Goal: Information Seeking & Learning: Learn about a topic

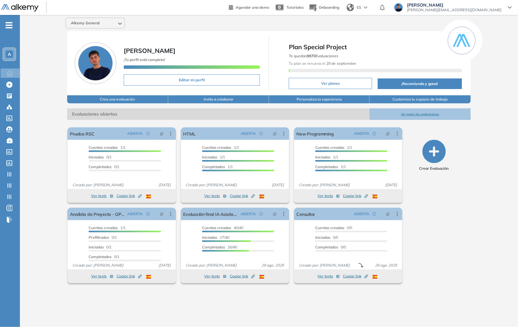
click at [21, 155] on div "Alkemy General [PERSON_NAME] ¡Tu perfil está completo! Editar mi perfil Plan Sp…" at bounding box center [269, 166] width 498 height 302
click at [8, 53] on span "A" at bounding box center [9, 54] width 3 height 5
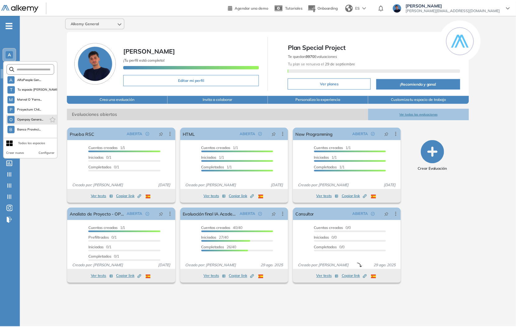
scroll to position [149, 0]
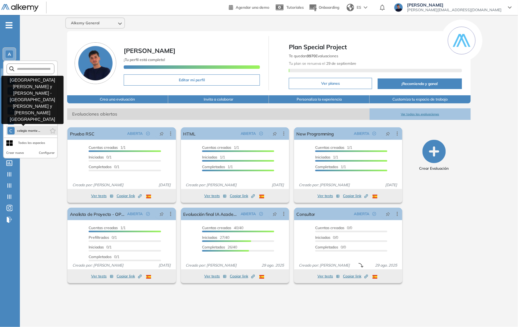
click at [27, 129] on span "colegio monte ..." at bounding box center [28, 130] width 23 height 5
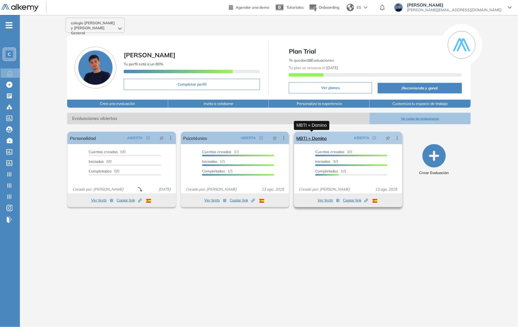
click at [307, 140] on link "MBTI + Domino" at bounding box center [312, 138] width 30 height 12
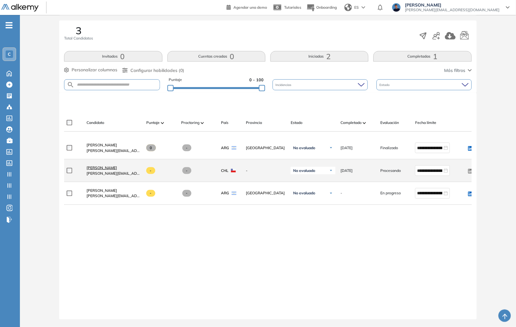
click at [100, 165] on span "[PERSON_NAME]" at bounding box center [101, 167] width 30 height 5
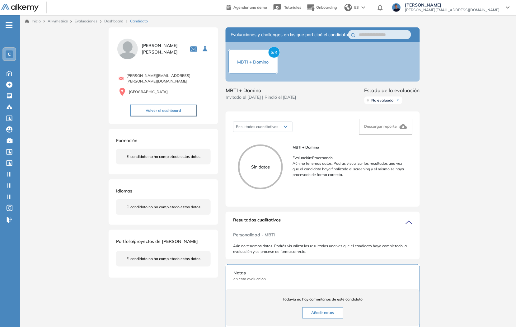
click at [235, 94] on span "MBTI + Domino" at bounding box center [261, 89] width 71 height 7
copy span "MBTI + Domino"
click at [108, 17] on div "Inicio Alkymetrics Evaluaciones Dashboard Candidato" at bounding box center [268, 21] width 496 height 12
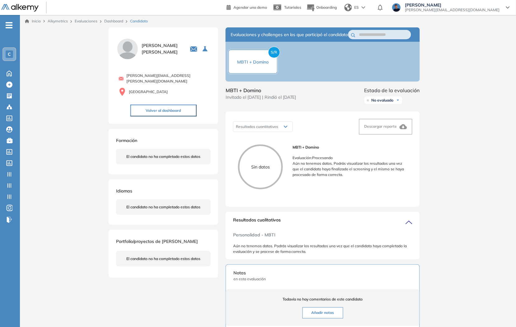
click at [110, 23] on link "Dashboard" at bounding box center [113, 21] width 19 height 5
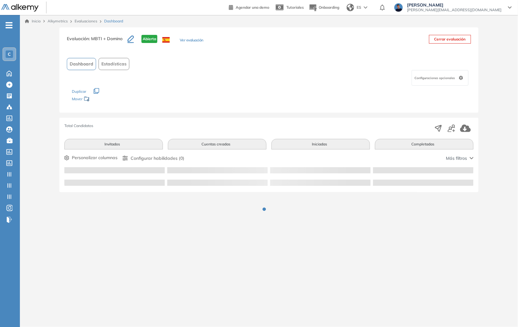
click at [93, 21] on link "Evaluaciones" at bounding box center [86, 21] width 23 height 5
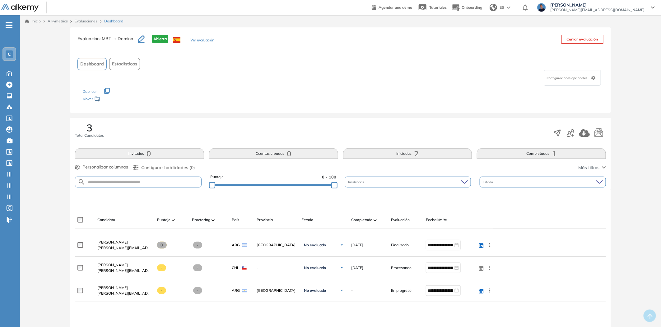
click at [193, 38] on button "Ver evaluación" at bounding box center [202, 40] width 24 height 7
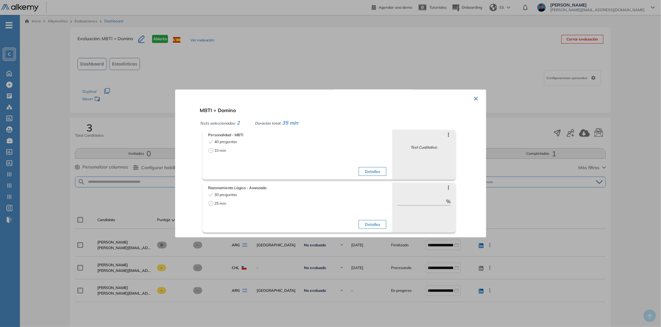
click at [355, 224] on div "Detalles" at bounding box center [342, 211] width 87 height 39
click at [363, 226] on button "Detalles" at bounding box center [373, 224] width 28 height 9
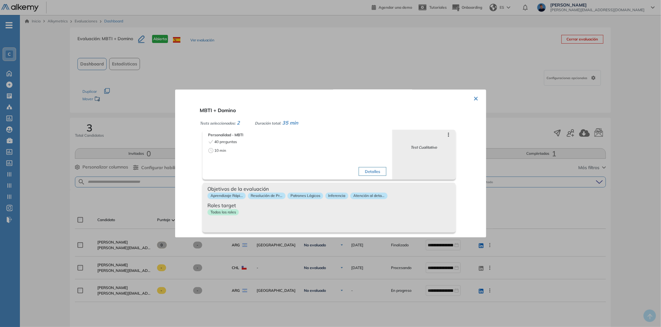
drag, startPoint x: 363, startPoint y: 226, endPoint x: 364, endPoint y: 216, distance: 10.1
click at [363, 226] on div "Objetivos de la evaluación Aprendizaje Rápi... Resolución de Pr... Patrones Lóg…" at bounding box center [328, 208] width 253 height 50
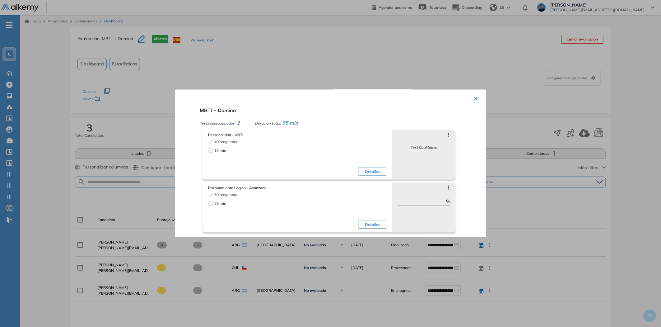
click at [360, 165] on div "Detalles" at bounding box center [342, 158] width 87 height 39
click at [355, 168] on div "Detalles" at bounding box center [342, 158] width 87 height 39
click at [359, 171] on button "Detalles" at bounding box center [373, 171] width 28 height 9
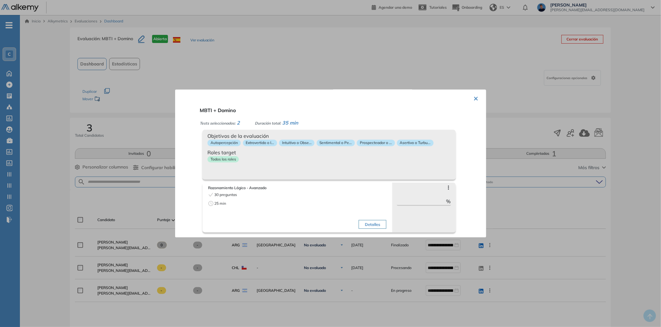
click at [106, 197] on div at bounding box center [330, 163] width 661 height 327
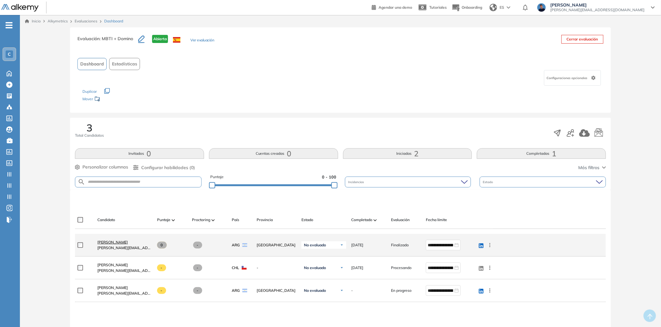
click at [105, 241] on span "[PERSON_NAME]" at bounding box center [112, 242] width 30 height 5
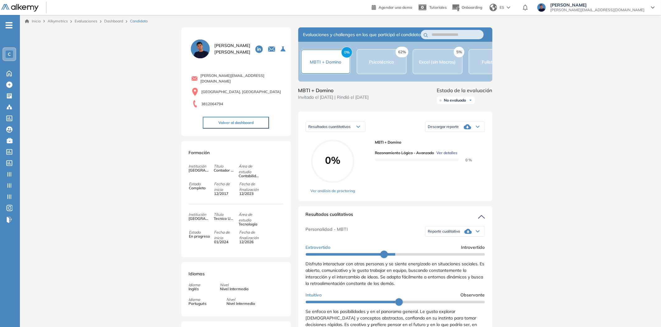
drag, startPoint x: 383, startPoint y: 88, endPoint x: 391, endPoint y: 88, distance: 7.8
click at [390, 88] on div "Evaluaciones y challenges en los que participó el candidato 0% MBTI + Domino 62…" at bounding box center [395, 302] width 209 height 550
drag, startPoint x: 397, startPoint y: 87, endPoint x: 417, endPoint y: 88, distance: 19.6
click at [416, 88] on div "Evaluaciones y challenges en los que participó el candidato 0% MBTI + Domino 62…" at bounding box center [395, 302] width 209 height 550
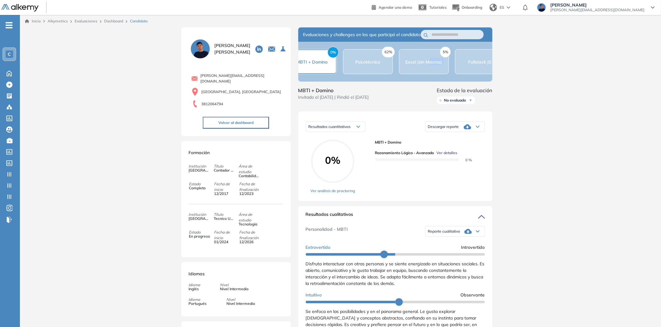
drag, startPoint x: 430, startPoint y: 87, endPoint x: 459, endPoint y: 87, distance: 29.5
click at [459, 81] on div "0% MBTI + Domino 62% Psicotécnico 5% Excel (sin Macros) 0% Fullstack JS" at bounding box center [395, 62] width 194 height 40
click at [450, 81] on div "0% MBTI + Domino 62% Psicotécnico 5% Excel (sin Macros) 0% Fullstack JS" at bounding box center [395, 62] width 194 height 40
click at [418, 73] on div "5% Excel (sin Macros)" at bounding box center [409, 61] width 50 height 25
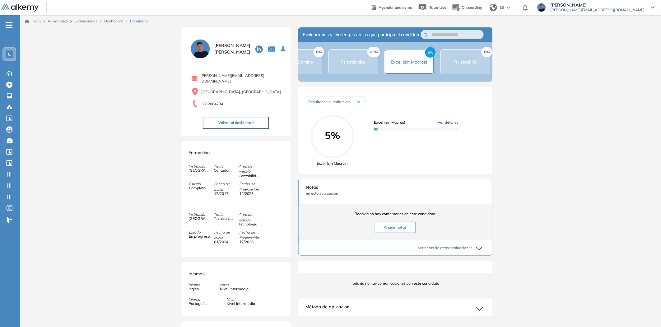
click at [458, 71] on div "0% Fullstack JS" at bounding box center [465, 61] width 50 height 25
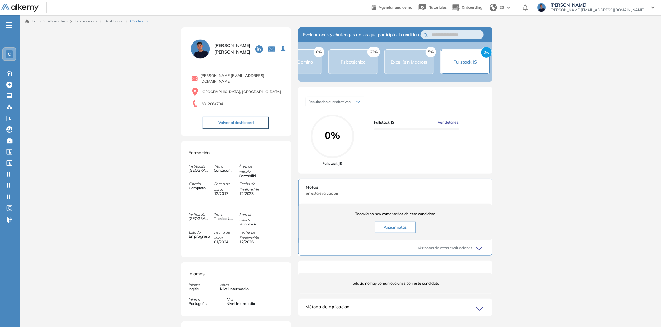
click at [369, 64] on div "62% Psicotécnico" at bounding box center [353, 61] width 50 height 25
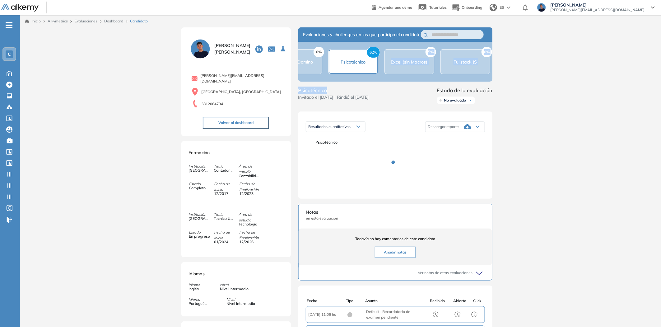
drag, startPoint x: 377, startPoint y: 87, endPoint x: 363, endPoint y: 88, distance: 14.0
click at [363, 88] on div "Evaluaciones y challenges en los que participó el candidato 0% MBTI + Domino 62…" at bounding box center [395, 213] width 209 height 373
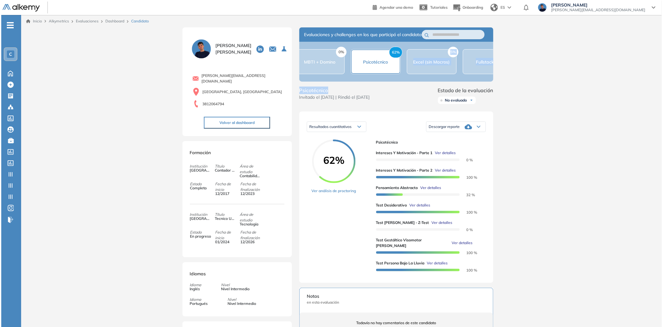
scroll to position [0, 6]
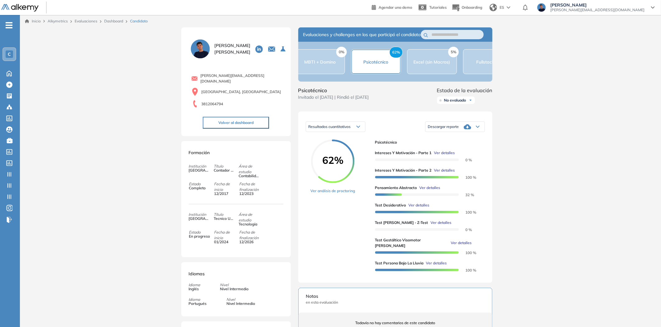
click at [402, 123] on div "Resultados cuantitativos Resultados cuantitativos Resultados relativos Descarga…" at bounding box center [395, 196] width 194 height 171
click at [440, 156] on span "Ver detalles" at bounding box center [444, 153] width 21 height 6
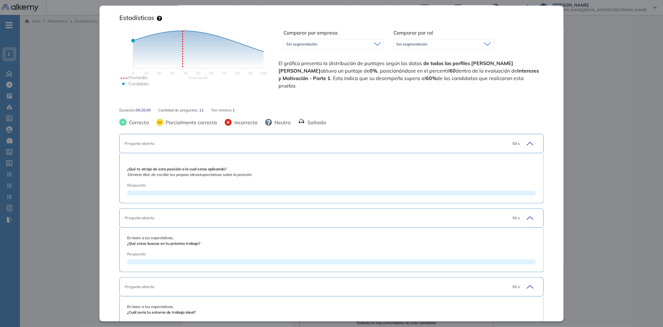
scroll to position [138, 0]
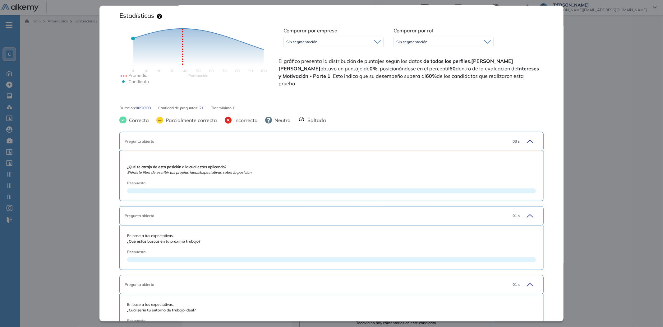
click at [399, 182] on span "Respuesta" at bounding box center [311, 183] width 368 height 6
click at [518, 135] on div "Pregunta abierta 03 s" at bounding box center [331, 141] width 425 height 19
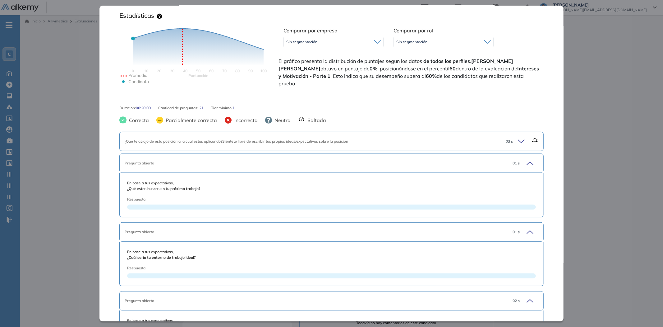
click at [518, 140] on icon at bounding box center [522, 141] width 9 height 9
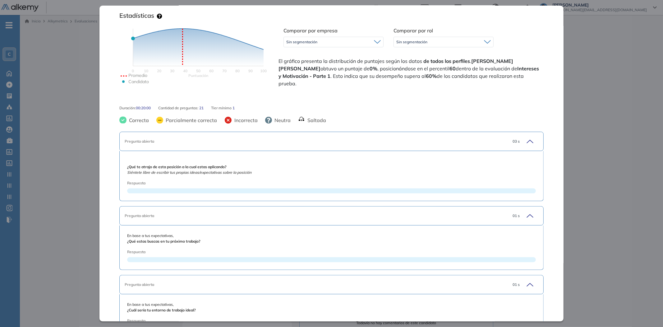
click at [513, 142] on span "03 s" at bounding box center [516, 141] width 7 height 6
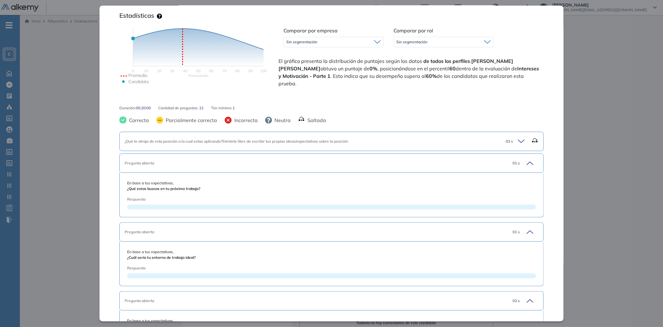
click at [512, 142] on div "03 s" at bounding box center [520, 141] width 38 height 9
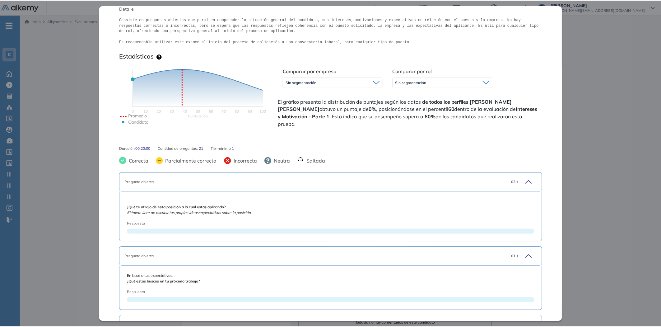
scroll to position [92, 0]
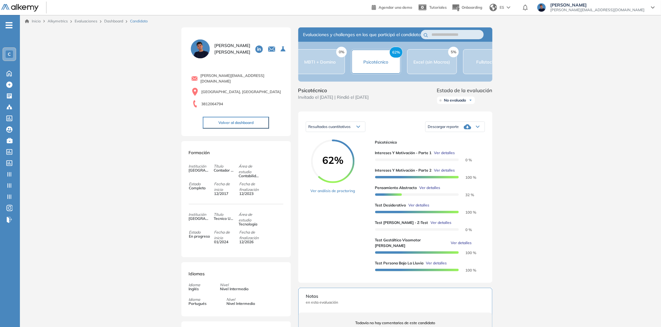
click at [83, 210] on div "Inicio Alkymetrics Evaluaciones Dashboard Candidato Intereses y Motivación - Pa…" at bounding box center [340, 257] width 641 height 485
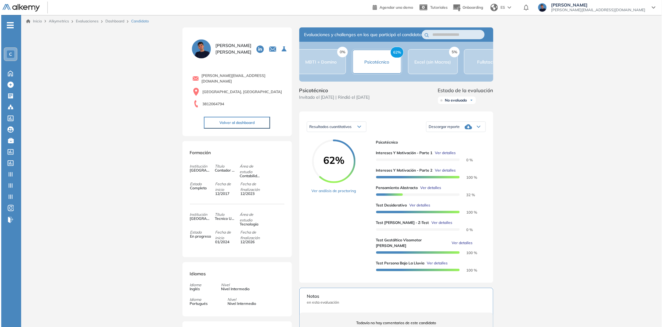
scroll to position [0, 0]
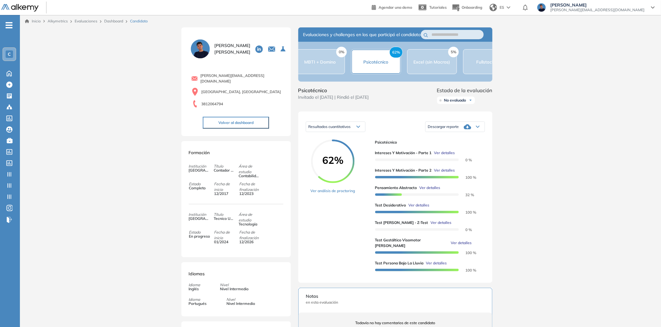
click at [449, 173] on span "Ver detalles" at bounding box center [444, 170] width 21 height 6
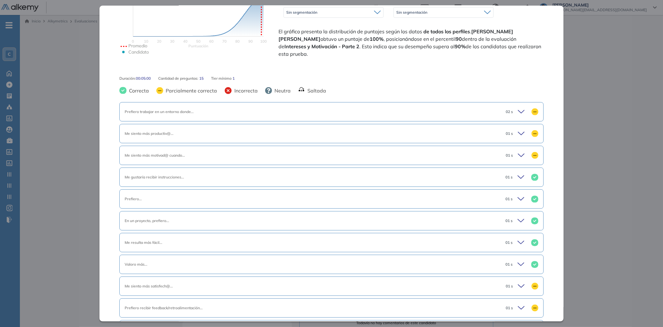
scroll to position [207, 0]
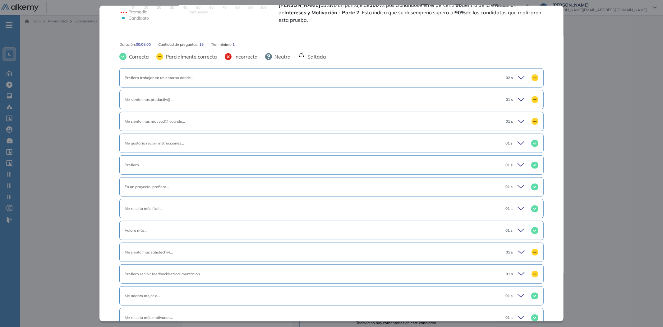
click at [315, 119] on div "Me siento más motivad@ cuando..." at bounding box center [311, 122] width 373 height 6
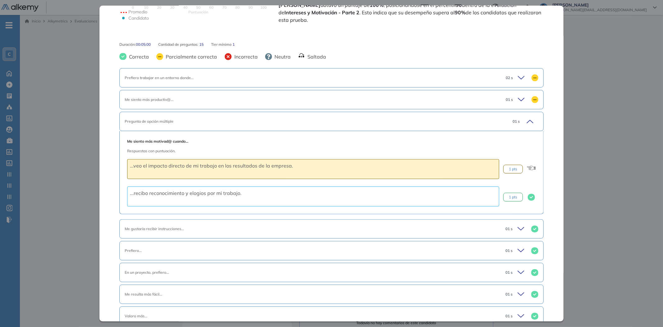
click at [315, 119] on div "Pregunta de opción múltiple" at bounding box center [311, 122] width 373 height 6
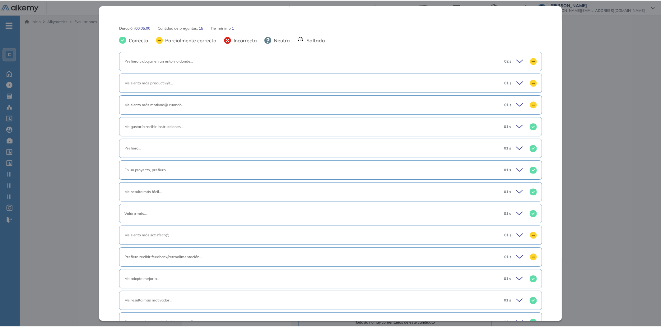
scroll to position [299, 0]
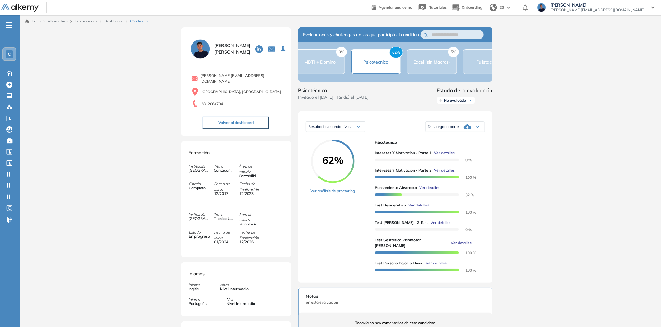
click at [518, 203] on div "Inicio Alkymetrics Evaluaciones Dashboard Candidato Intereses y Motivación - Pa…" at bounding box center [340, 257] width 641 height 485
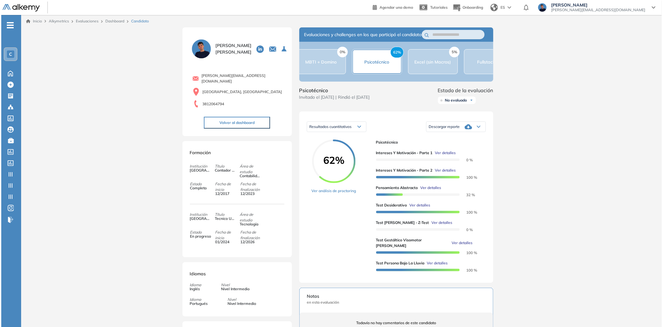
scroll to position [74, 0]
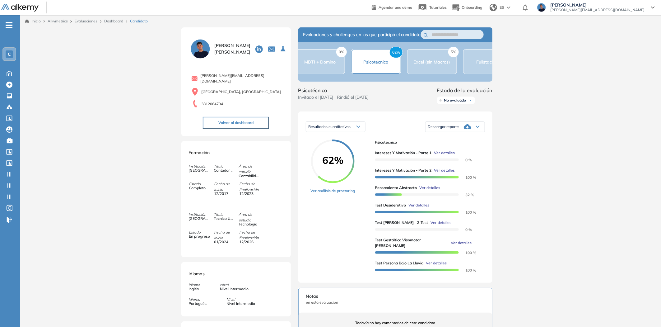
click at [425, 208] on span "Ver detalles" at bounding box center [419, 205] width 21 height 6
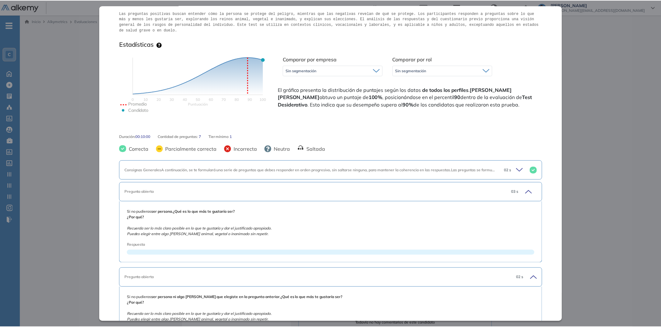
scroll to position [109, 0]
click at [459, 189] on div "Pregunta abierta" at bounding box center [311, 192] width 373 height 6
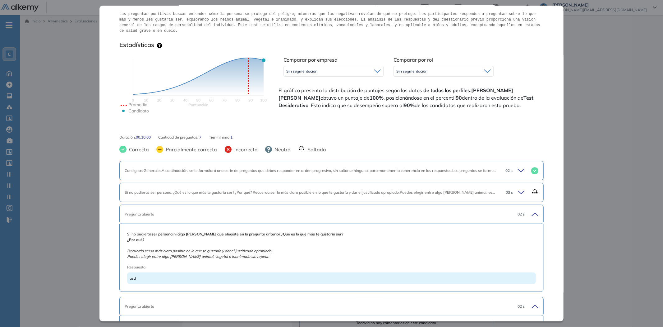
click at [461, 211] on div "Pregunta abierta" at bounding box center [311, 214] width 373 height 6
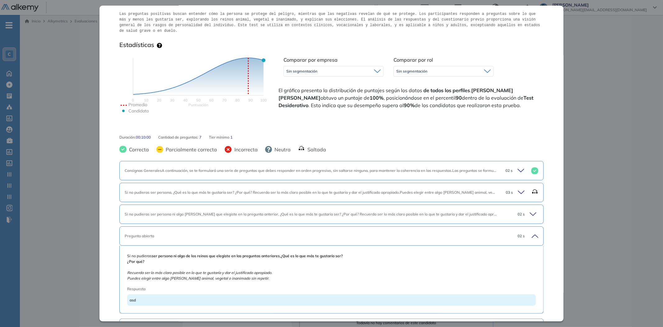
click at [457, 233] on div "Pregunta abierta" at bounding box center [311, 236] width 373 height 6
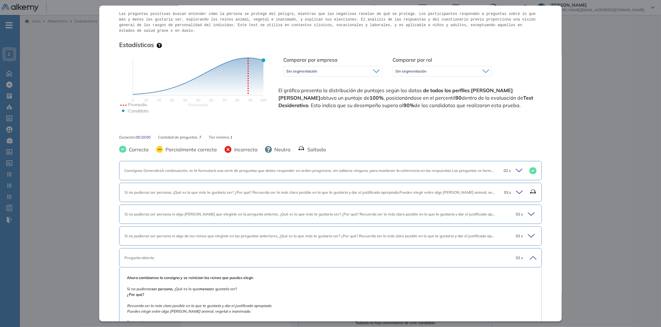
click at [518, 181] on div "Inicio Alkymetrics Evaluaciones Dashboard Candidato Test Desiderativo Proyectiv…" at bounding box center [340, 257] width 641 height 485
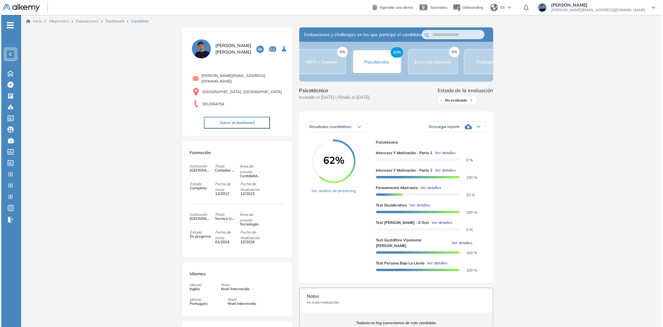
scroll to position [0, 0]
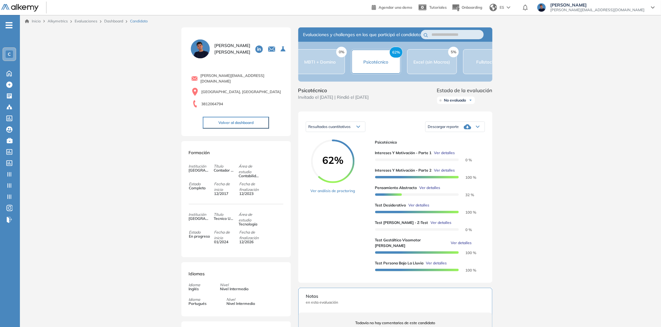
click at [418, 208] on span "Ver detalles" at bounding box center [419, 205] width 21 height 6
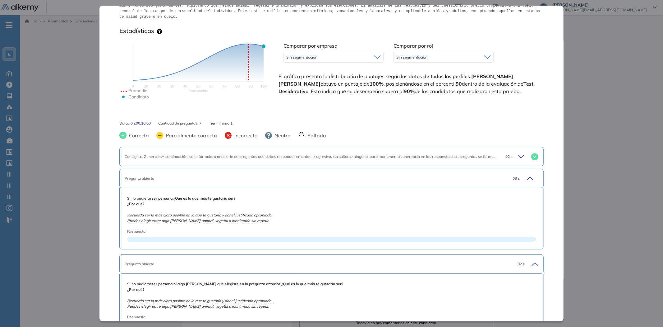
scroll to position [138, 0]
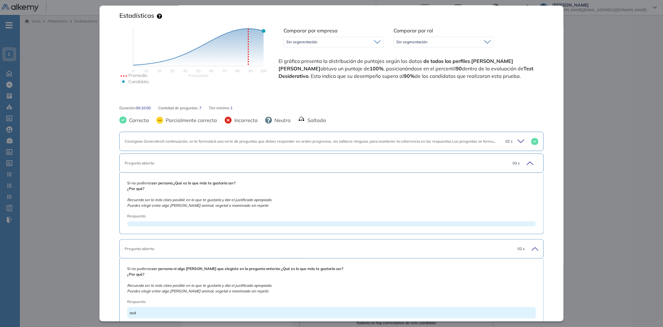
click at [318, 160] on div "Pregunta abierta" at bounding box center [311, 163] width 373 height 6
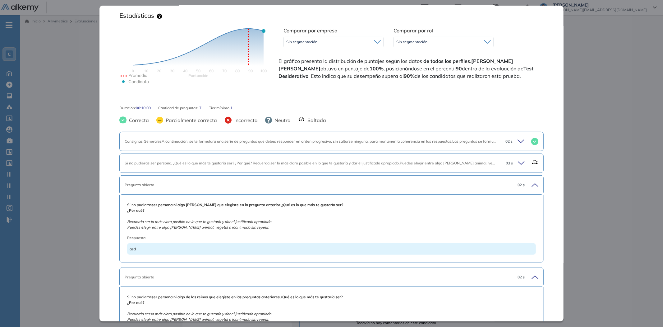
click at [326, 183] on div "Pregunta abierta 02 s" at bounding box center [331, 184] width 425 height 19
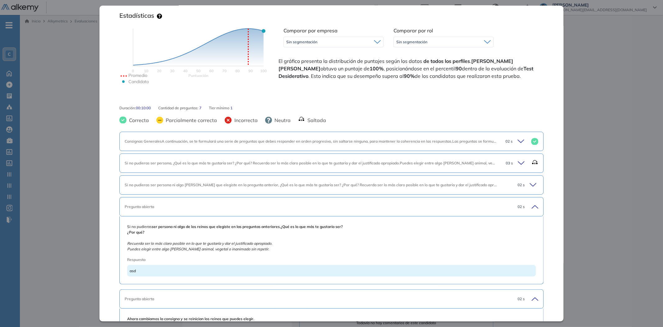
click at [333, 216] on div "Si no pudieras ser persona ni algo de los reinos que elegiste en las preguntas …" at bounding box center [331, 250] width 425 height 68
click at [324, 197] on div "Pregunta abierta 02 s" at bounding box center [331, 206] width 425 height 19
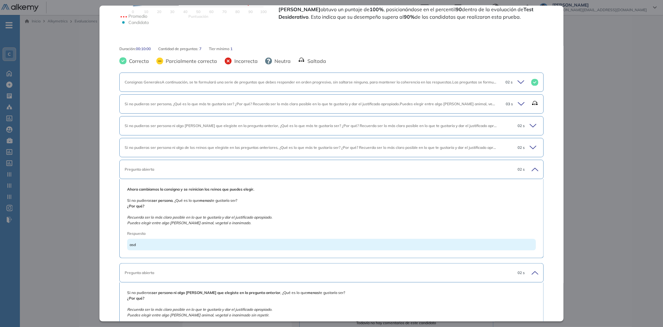
scroll to position [207, 0]
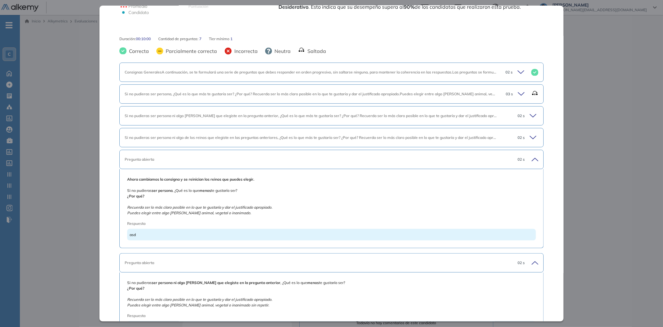
click at [316, 169] on div "Ahora cambiamos la consigna y se reinician los reinos que puedes elegir. Si no …" at bounding box center [331, 208] width 425 height 79
click at [360, 169] on div "Ahora cambiamos la consigna y se reinician los reinos que puedes elegir. Si no …" at bounding box center [331, 208] width 425 height 79
click at [371, 156] on div "Pregunta abierta" at bounding box center [311, 159] width 373 height 6
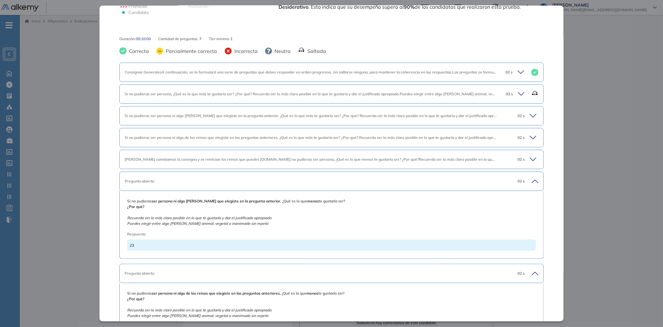
click at [374, 181] on div "Pregunta abierta 02 s" at bounding box center [331, 180] width 425 height 19
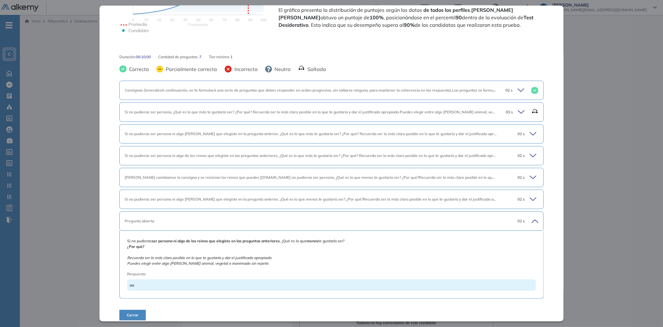
click at [348, 220] on div "Pregunta abierta 02 s" at bounding box center [331, 220] width 425 height 19
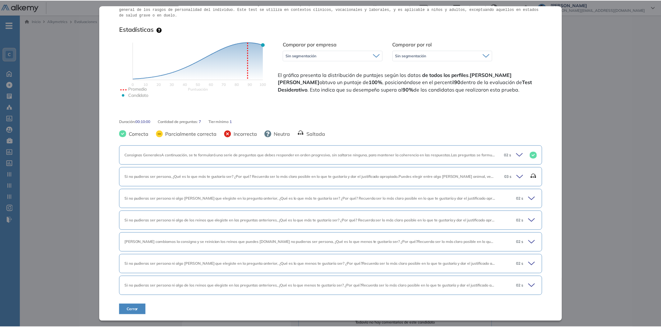
scroll to position [119, 0]
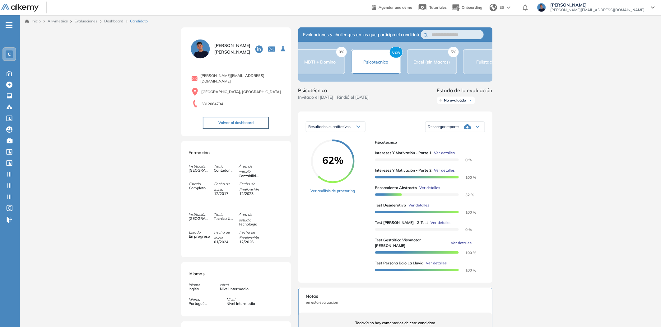
click at [518, 191] on div "Inicio Alkymetrics Evaluaciones Dashboard Candidato Test Desiderativo Proyectiv…" at bounding box center [340, 257] width 641 height 485
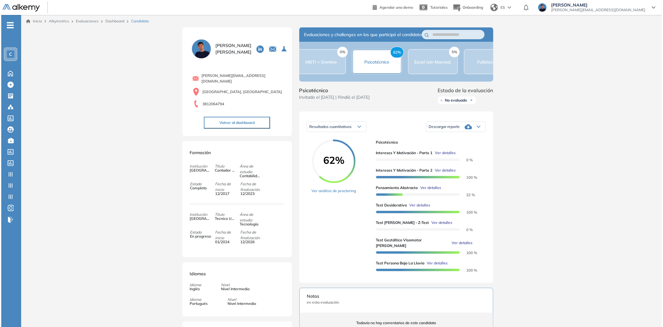
scroll to position [0, 0]
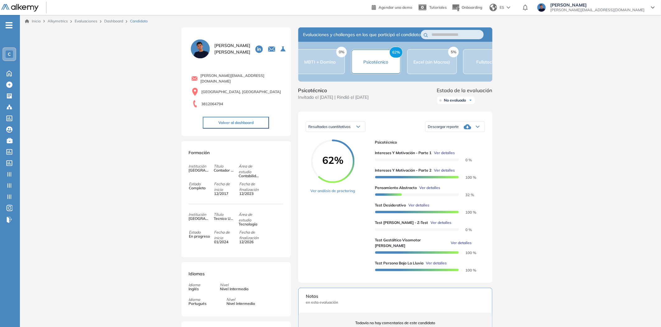
click at [431, 225] on span "Ver detalles" at bounding box center [441, 223] width 21 height 6
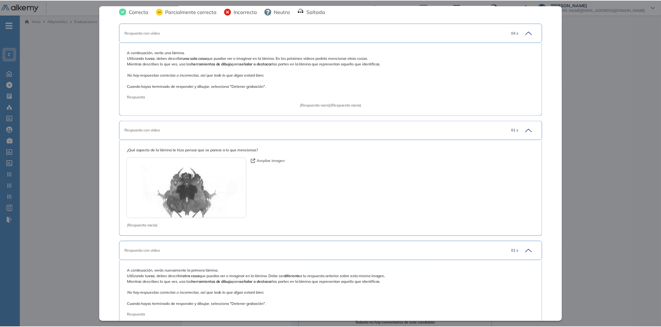
scroll to position [173, 0]
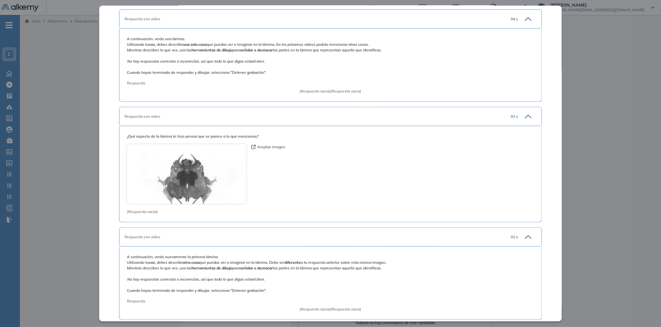
click at [518, 201] on div "Inicio Alkymetrics Evaluaciones Dashboard Candidato Test de Zulliger - Z-Test I…" at bounding box center [340, 257] width 641 height 485
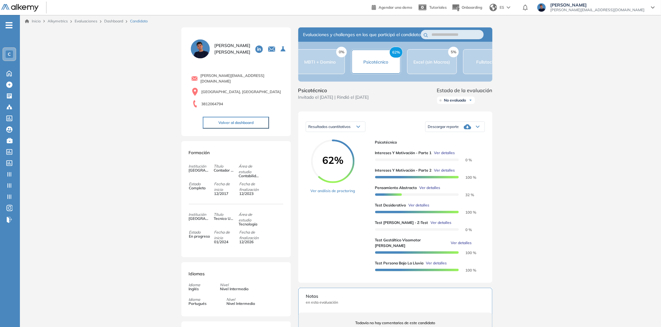
click at [454, 245] on span "Ver detalles" at bounding box center [461, 243] width 21 height 6
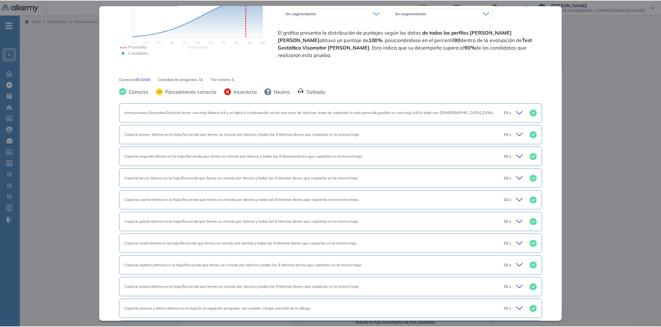
scroll to position [162, 0]
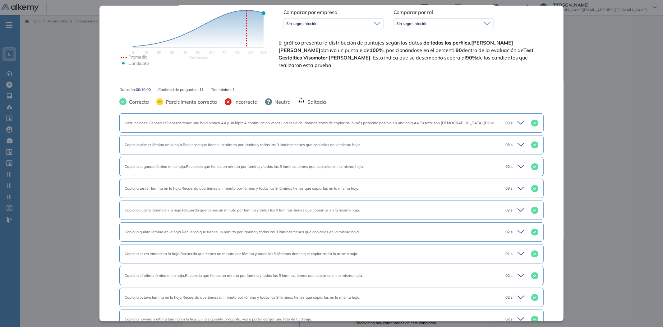
click at [364, 131] on div "Instrucciones GeneralesDeberás tener una hoja blanca A4 y un lápiz.A continuaci…" at bounding box center [331, 122] width 425 height 19
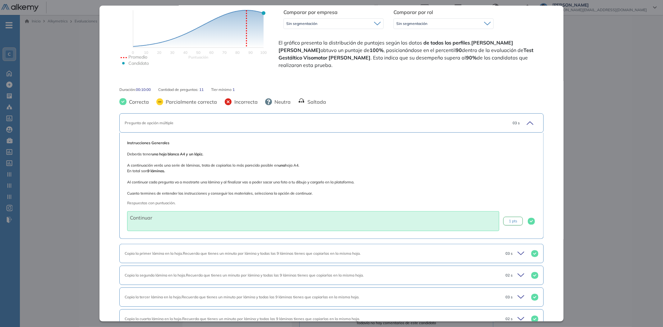
click at [367, 125] on div "Pregunta de opción múltiple" at bounding box center [311, 123] width 373 height 6
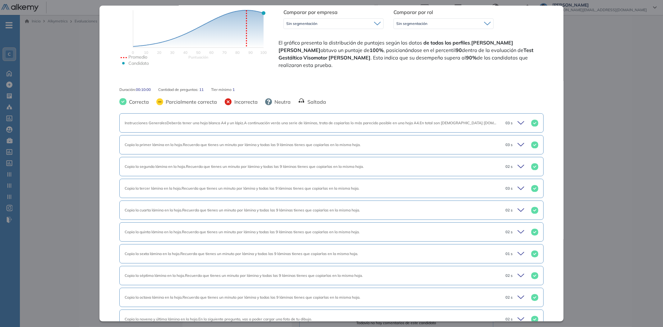
click at [370, 154] on div "Copia la primer lámina en la hoja.Recuerda que tienes un minuto por lámina y to…" at bounding box center [331, 144] width 425 height 19
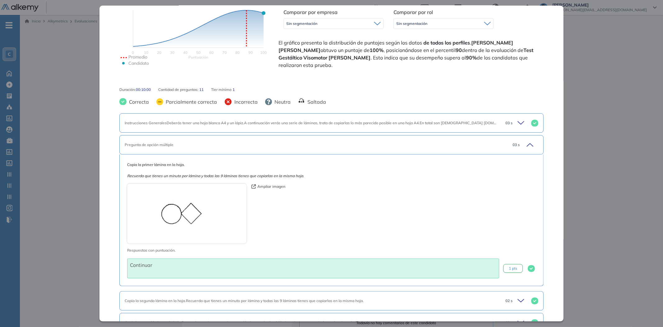
click at [370, 154] on div "Pregunta de opción múltiple 03 s" at bounding box center [331, 144] width 425 height 19
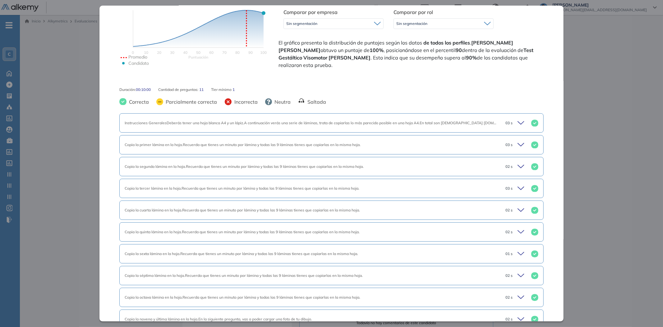
click at [518, 158] on div "Inicio Alkymetrics Evaluaciones Dashboard Candidato Test Gestáltico Visomotor d…" at bounding box center [342, 257] width 644 height 485
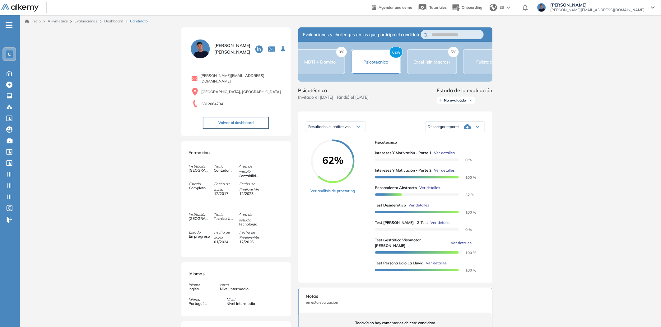
click at [518, 156] on div "Inicio Alkymetrics Evaluaciones Dashboard Candidato Test Gestáltico Visomotor d…" at bounding box center [340, 257] width 641 height 485
click at [218, 121] on button "Volver al dashboard" at bounding box center [236, 123] width 66 height 12
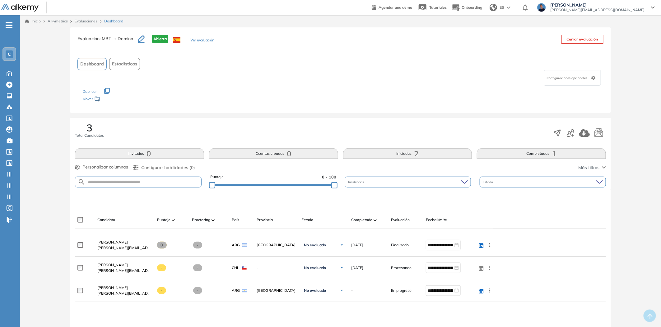
click at [214, 122] on div "3 Total Candidatos Invitados 0 Cuentas creadas 0 Iniciadas 2 Completadas 1 Pers…" at bounding box center [340, 154] width 541 height 72
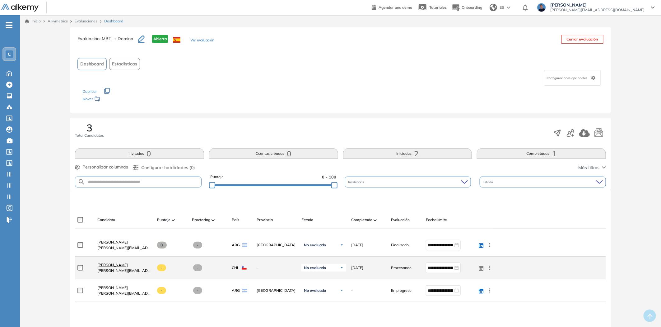
drag, startPoint x: 91, startPoint y: 265, endPoint x: 132, endPoint y: 262, distance: 41.2
click at [132, 262] on div "**********" at bounding box center [340, 267] width 531 height 23
copy div "[PERSON_NAME]"
click at [201, 263] on div "-" at bounding box center [207, 267] width 40 height 17
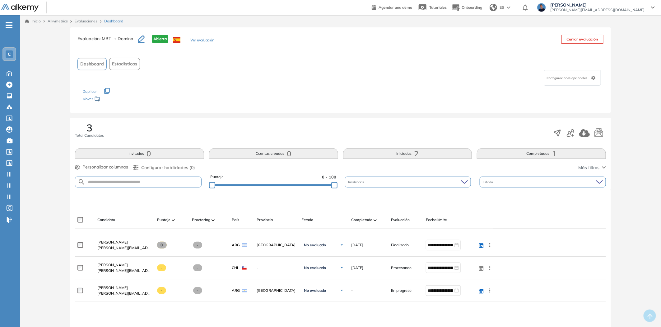
click at [87, 19] on link "Evaluaciones" at bounding box center [86, 21] width 23 height 5
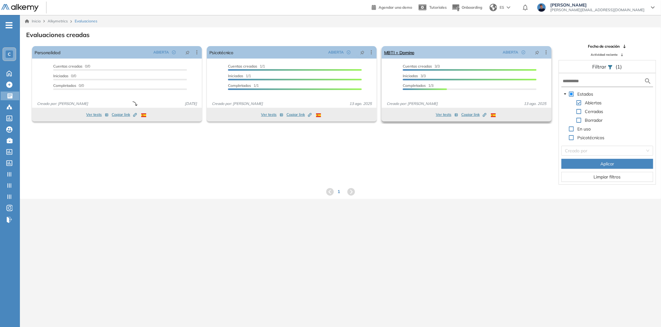
click at [518, 54] on icon at bounding box center [546, 52] width 6 height 6
click at [438, 112] on button "Ver tests" at bounding box center [447, 114] width 22 height 7
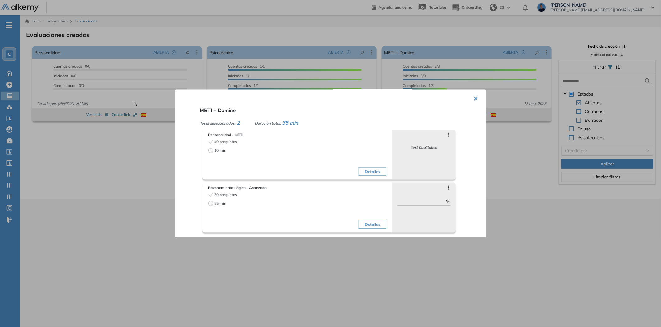
click at [379, 205] on div "Detalles" at bounding box center [342, 211] width 87 height 39
click at [371, 224] on button "Detalles" at bounding box center [373, 224] width 28 height 9
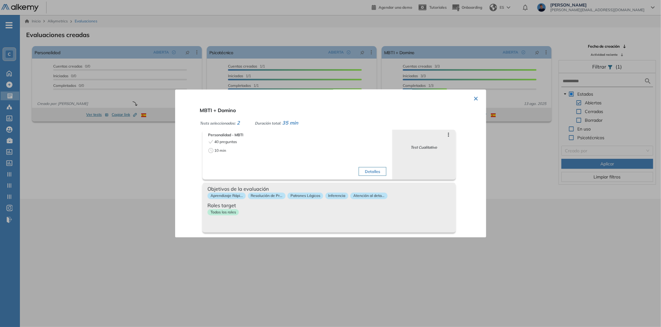
click at [371, 224] on div "Objetivos de la evaluación Aprendizaje Rápi... Resolución de Pr... Patrones Lóg…" at bounding box center [328, 208] width 253 height 50
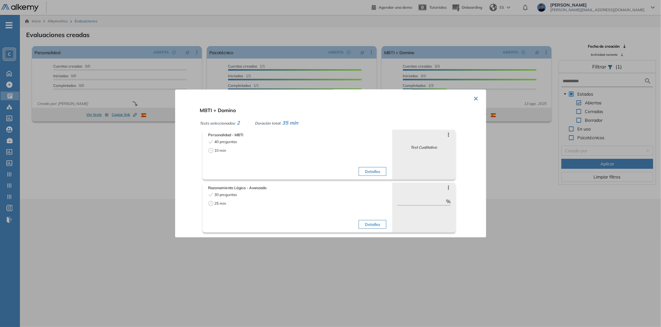
click at [370, 171] on button "Detalles" at bounding box center [373, 171] width 28 height 9
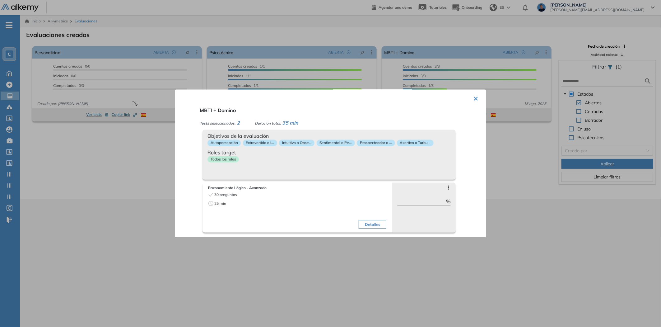
click at [370, 171] on div "Objetivos de la evaluación Autopercepción Extrovertido o I... Intuitivo o Obse.…" at bounding box center [328, 155] width 253 height 50
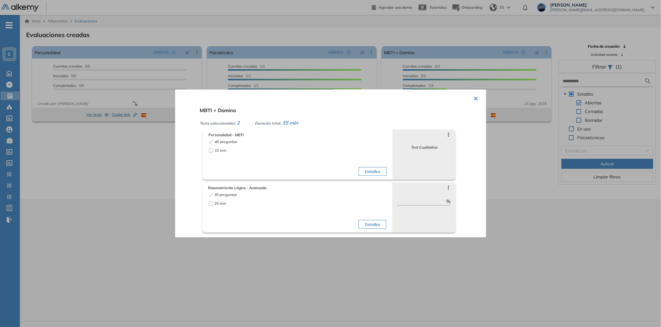
click at [470, 99] on div "× MBTI + Domino Tests seleccionados: 2 Duración total: 35 min Personalidad - MB…" at bounding box center [330, 164] width 311 height 148
click at [474, 97] on button "×" at bounding box center [476, 98] width 5 height 12
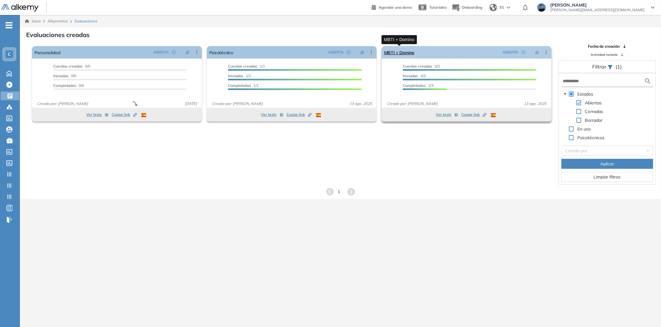
click at [407, 53] on link "MBTI + Domino" at bounding box center [399, 52] width 30 height 12
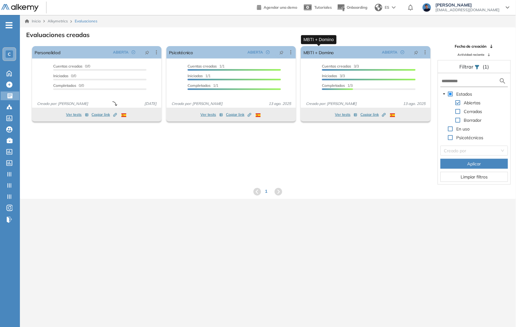
click at [315, 52] on link "MBTI + Domino" at bounding box center [318, 52] width 30 height 12
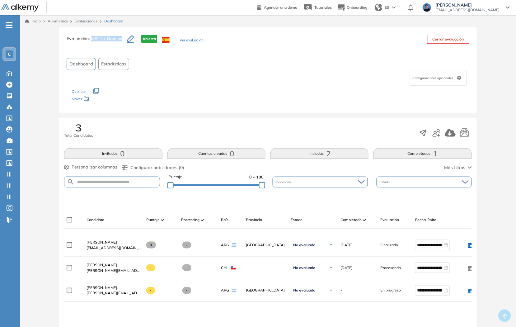
drag, startPoint x: 91, startPoint y: 39, endPoint x: 122, endPoint y: 39, distance: 30.8
click at [122, 39] on span ": MBTI + Domino" at bounding box center [106, 39] width 34 height 6
copy span "MBTI + Domino"
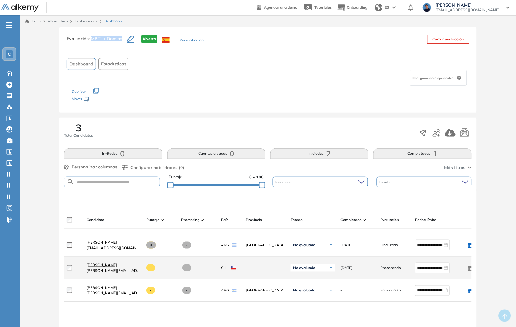
click at [117, 267] on span "[PERSON_NAME]" at bounding box center [101, 264] width 30 height 5
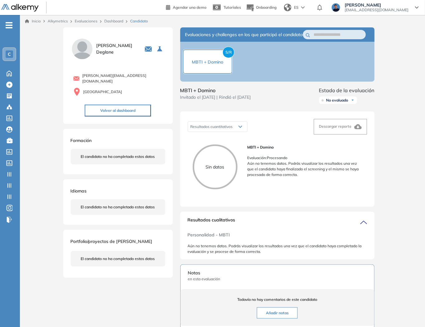
click at [118, 106] on button "Volver al dashboard" at bounding box center [118, 111] width 66 height 12
